Goal: Task Accomplishment & Management: Manage account settings

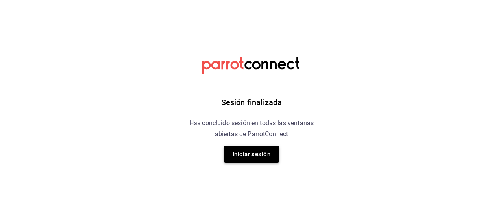
click at [257, 156] on button "Iniciar sesión" at bounding box center [251, 154] width 55 height 17
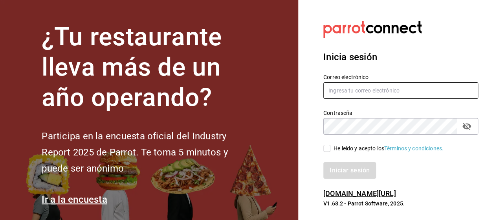
click at [340, 92] on input "text" at bounding box center [401, 90] width 155 height 17
type input "[EMAIL_ADDRESS][DOMAIN_NAME]"
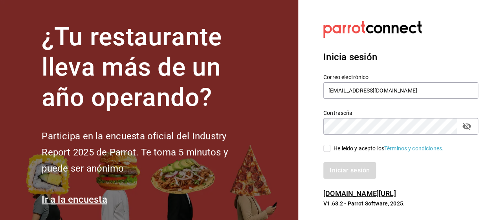
click at [468, 123] on icon "passwordField" at bounding box center [467, 126] width 9 height 7
click at [329, 147] on input "He leído y acepto los Términos y condiciones." at bounding box center [327, 148] width 7 height 7
checkbox input "true"
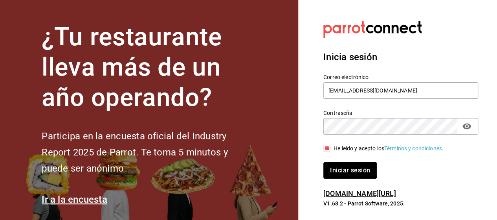
click at [339, 171] on button "Iniciar sesión" at bounding box center [350, 170] width 53 height 17
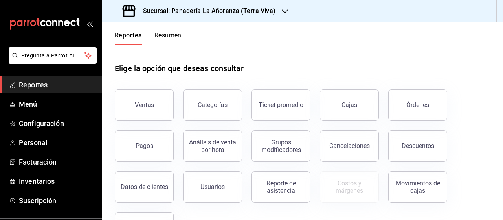
click at [168, 35] on button "Resumen" at bounding box center [168, 37] width 27 height 13
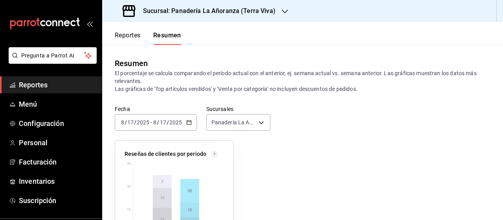
click at [161, 123] on input "17" at bounding box center [163, 122] width 7 height 6
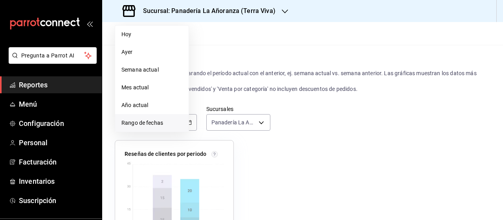
click at [138, 121] on span "Rango de fechas" at bounding box center [151, 123] width 61 height 8
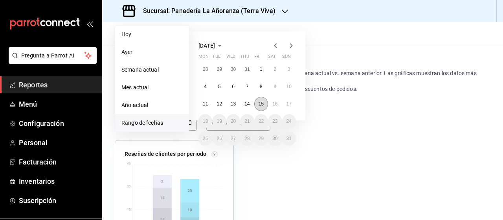
click at [263, 101] on abbr "15" at bounding box center [261, 104] width 5 height 6
click at [287, 103] on abbr "17" at bounding box center [289, 104] width 5 height 6
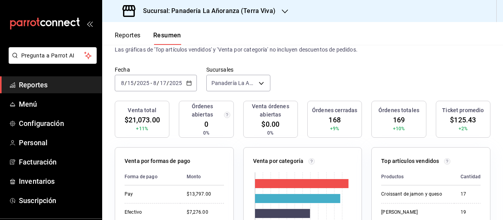
scroll to position [79, 0]
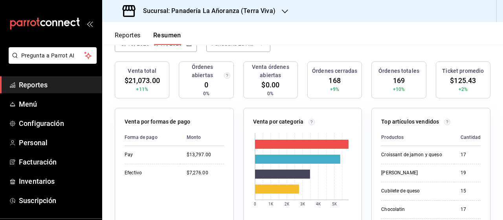
click at [282, 12] on icon "button" at bounding box center [285, 11] width 6 height 6
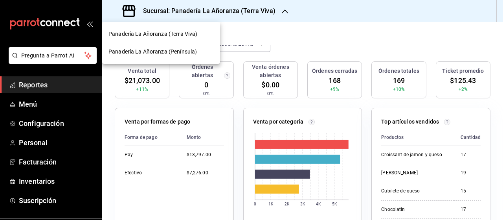
click at [165, 49] on span "Panadería La Añoranza (Península)" at bounding box center [153, 52] width 88 height 8
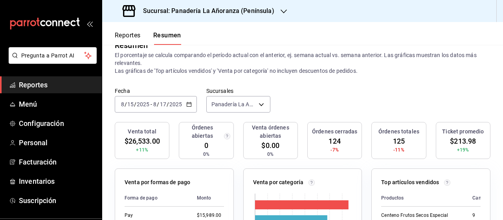
scroll to position [0, 0]
